Goal: Navigation & Orientation: Find specific page/section

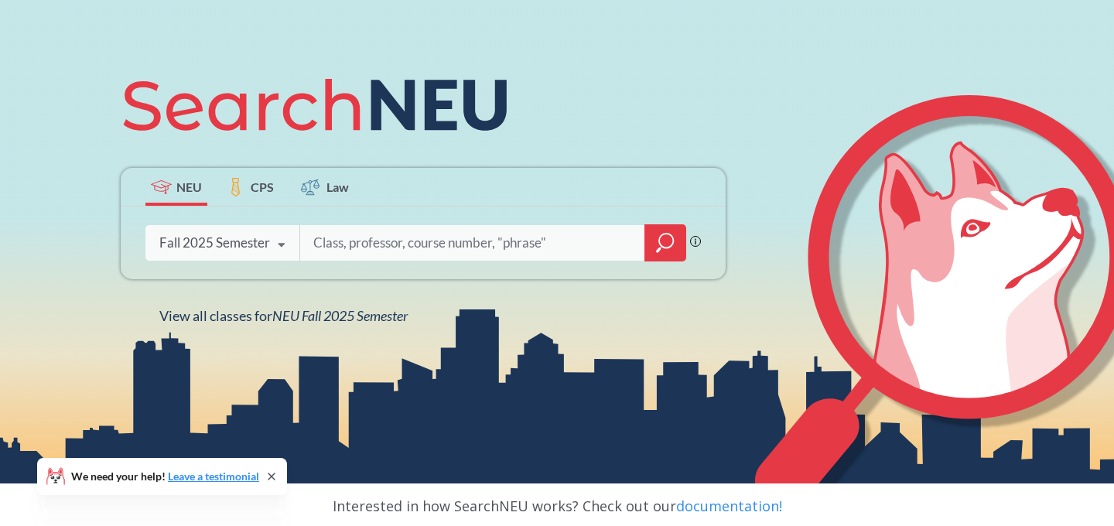
scroll to position [149, 0]
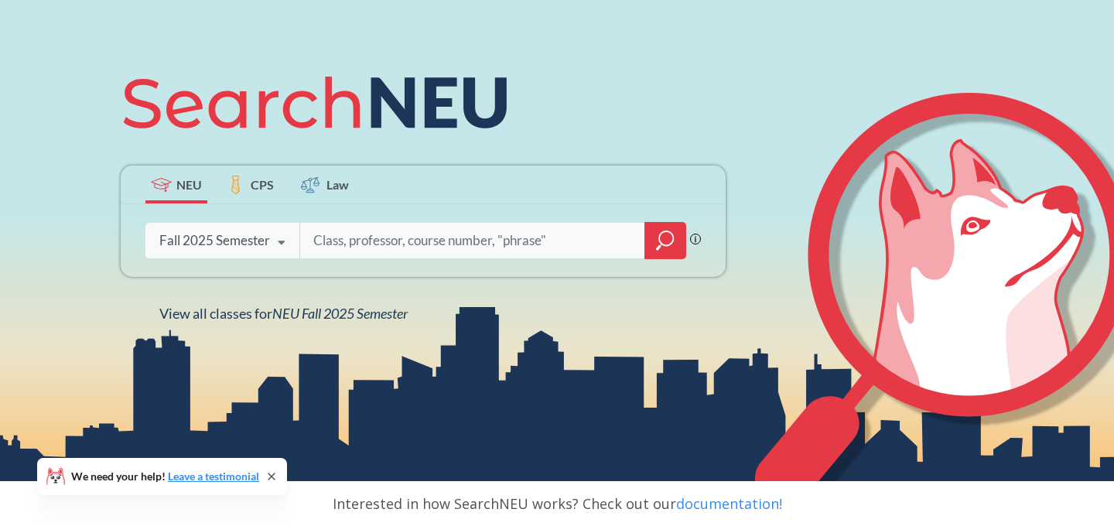
click at [265, 186] on span "CPS" at bounding box center [262, 185] width 23 height 18
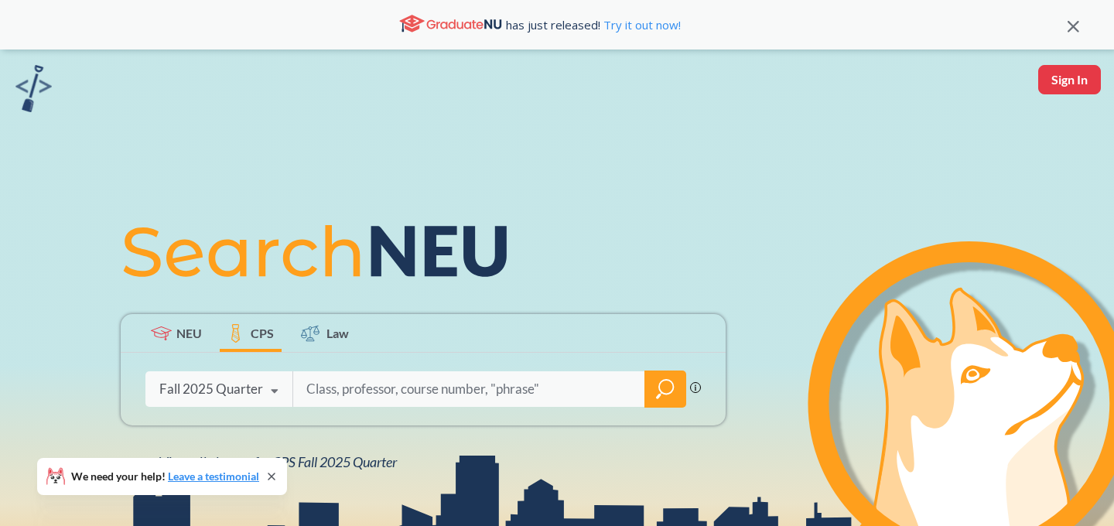
click at [186, 327] on span "NEU" at bounding box center [189, 333] width 26 height 18
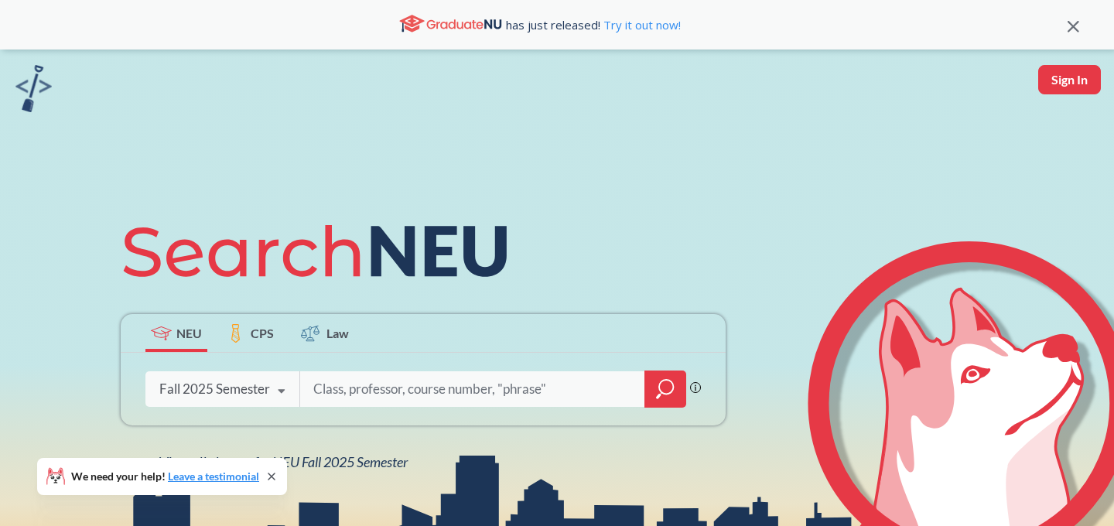
click at [262, 340] on span "CPS" at bounding box center [262, 333] width 23 height 18
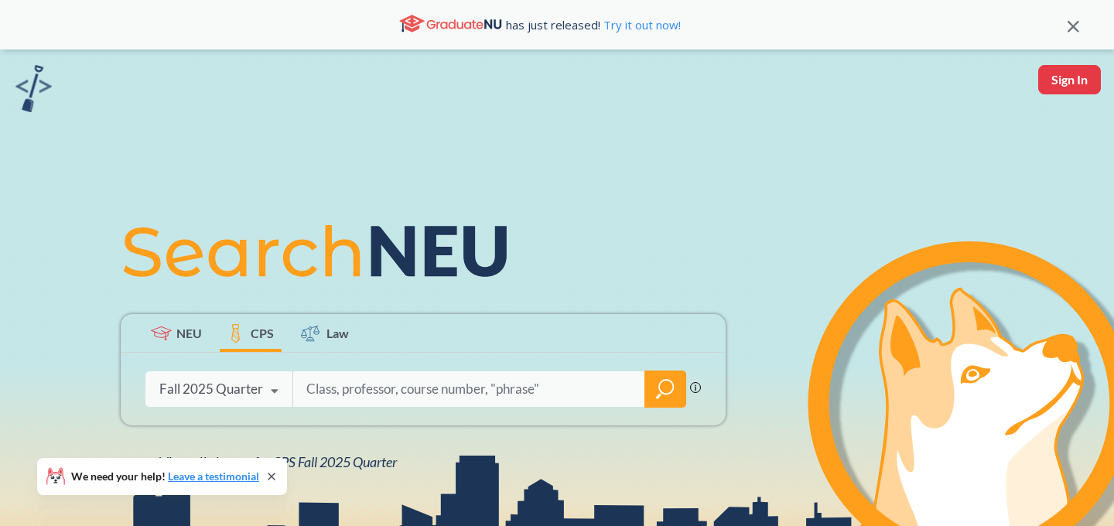
click at [334, 343] on label "Law" at bounding box center [325, 333] width 62 height 38
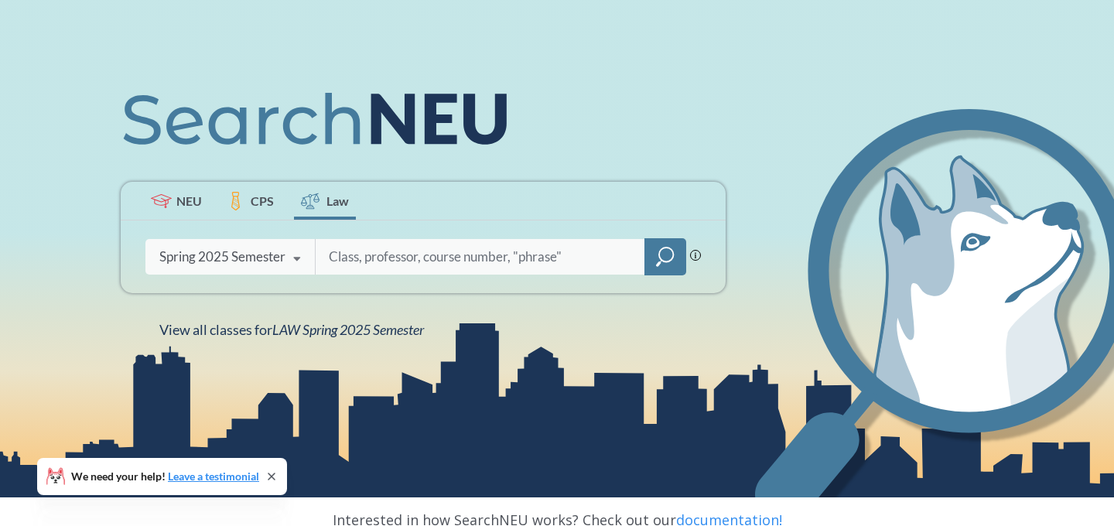
scroll to position [184, 0]
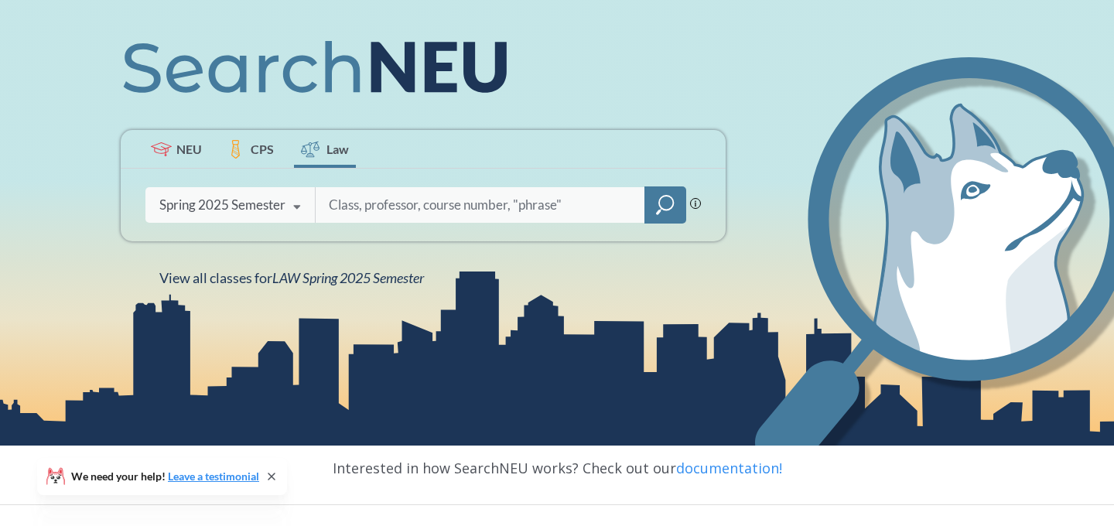
click at [220, 165] on label "CPS" at bounding box center [251, 149] width 62 height 38
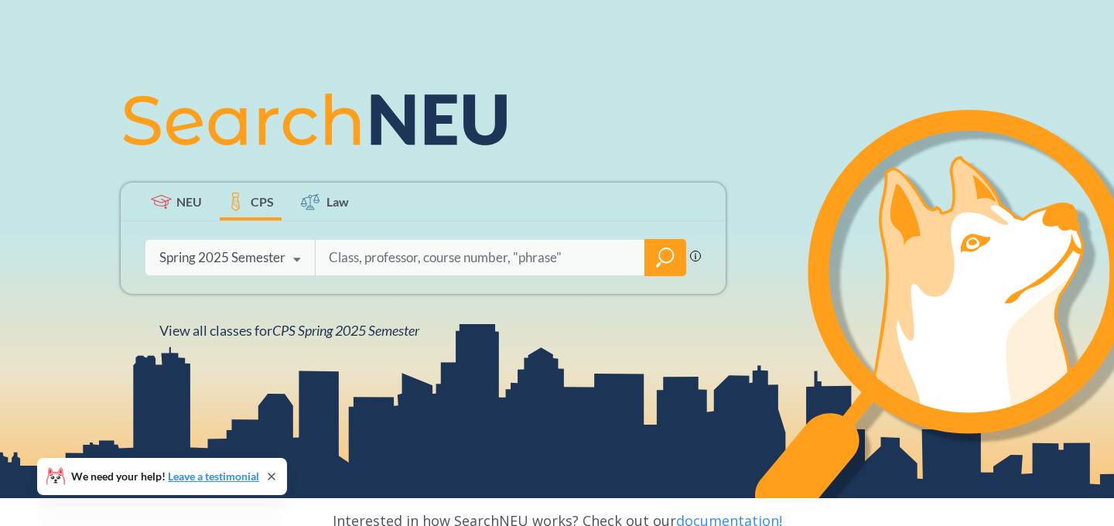
scroll to position [144, 0]
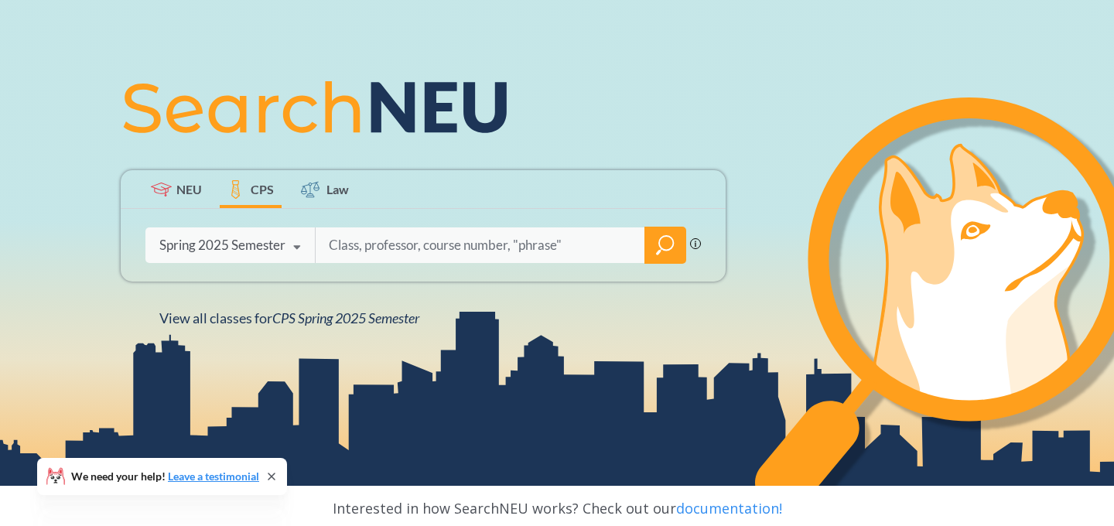
click at [271, 478] on icon at bounding box center [271, 476] width 6 height 6
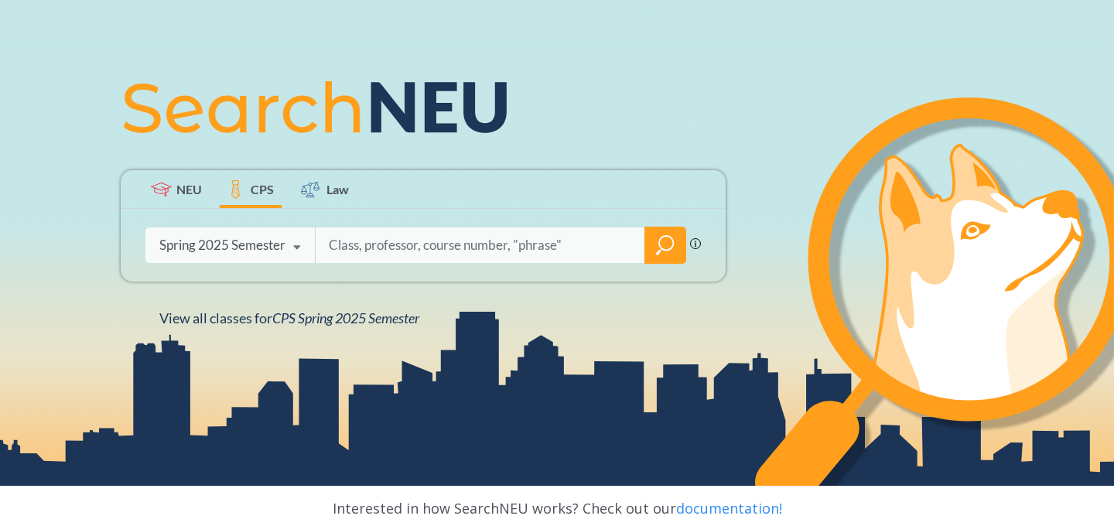
click at [190, 187] on span "NEU" at bounding box center [189, 189] width 26 height 18
